Goal: Find specific page/section

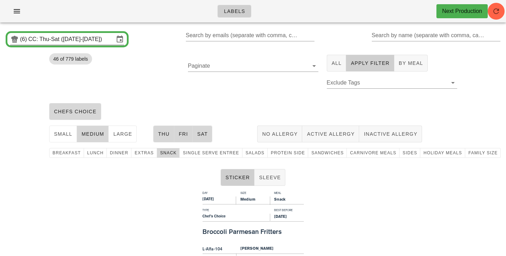
click at [94, 42] on input "CC: Thu-Sat ([DATE]-[DATE])" at bounding box center [71, 39] width 86 height 11
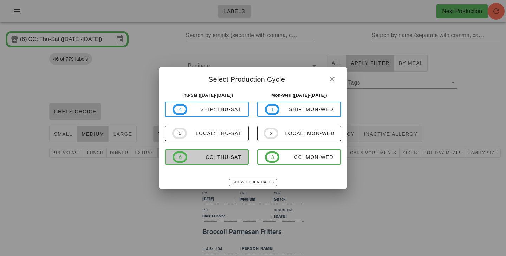
click at [218, 158] on div "CC: Thu-Sat" at bounding box center [214, 157] width 54 height 6
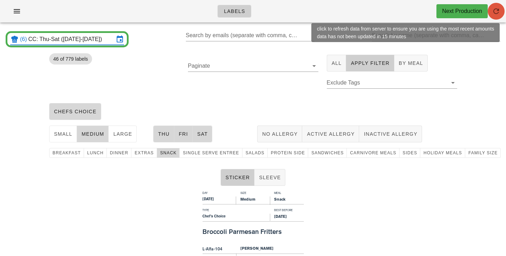
click at [499, 15] on icon "button" at bounding box center [496, 11] width 8 height 8
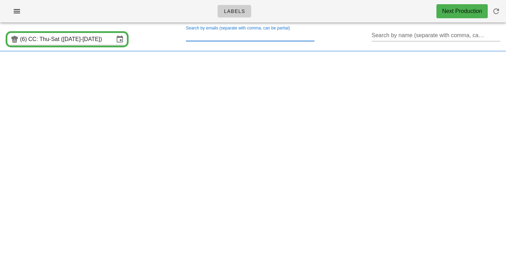
click at [288, 34] on input "Search by emails (separate with comma, can be partial)" at bounding box center [249, 35] width 127 height 11
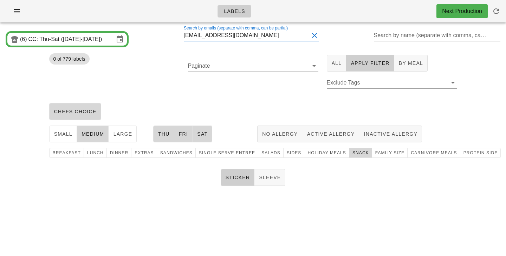
type input "s.vettese90@gmail.com"
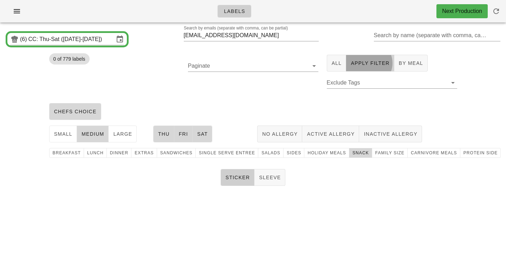
click at [360, 66] on span "Apply Filter" at bounding box center [369, 63] width 39 height 6
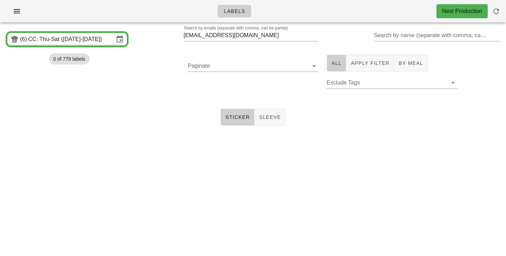
click at [339, 60] on button "All" at bounding box center [337, 63] width 20 height 17
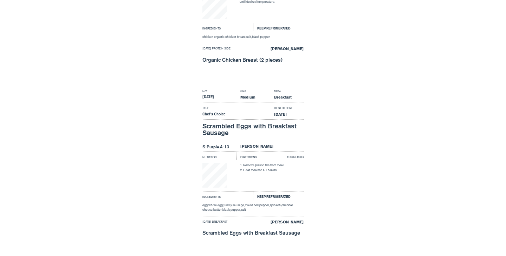
scroll to position [406, 0]
